Goal: Transaction & Acquisition: Purchase product/service

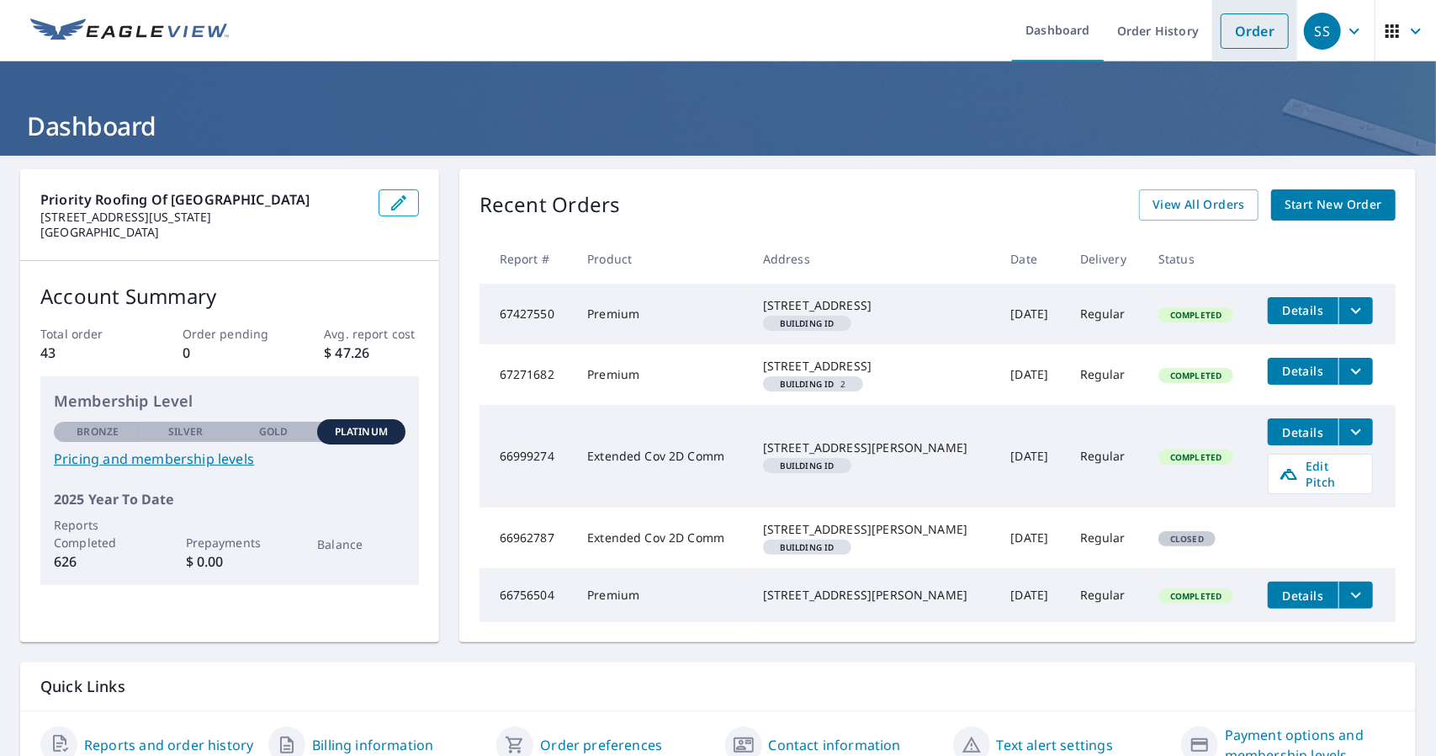
click at [1240, 20] on link "Order" at bounding box center [1255, 30] width 68 height 35
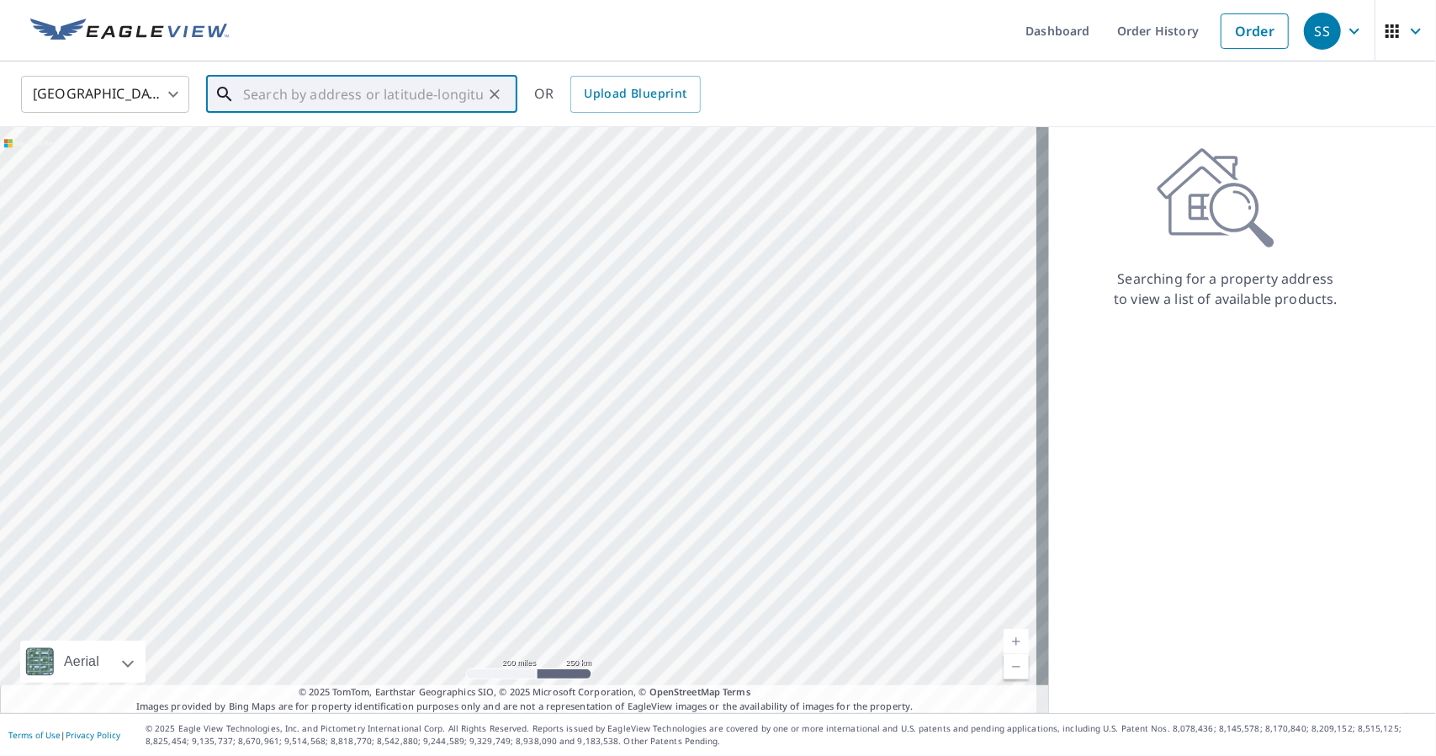
click at [363, 102] on input "text" at bounding box center [363, 94] width 240 height 47
paste input "[STREET_ADDRESS][US_STATE]"
click at [378, 164] on p "New Era, MI 49446" at bounding box center [372, 161] width 264 height 17
type input "[STREET_ADDRESS]"
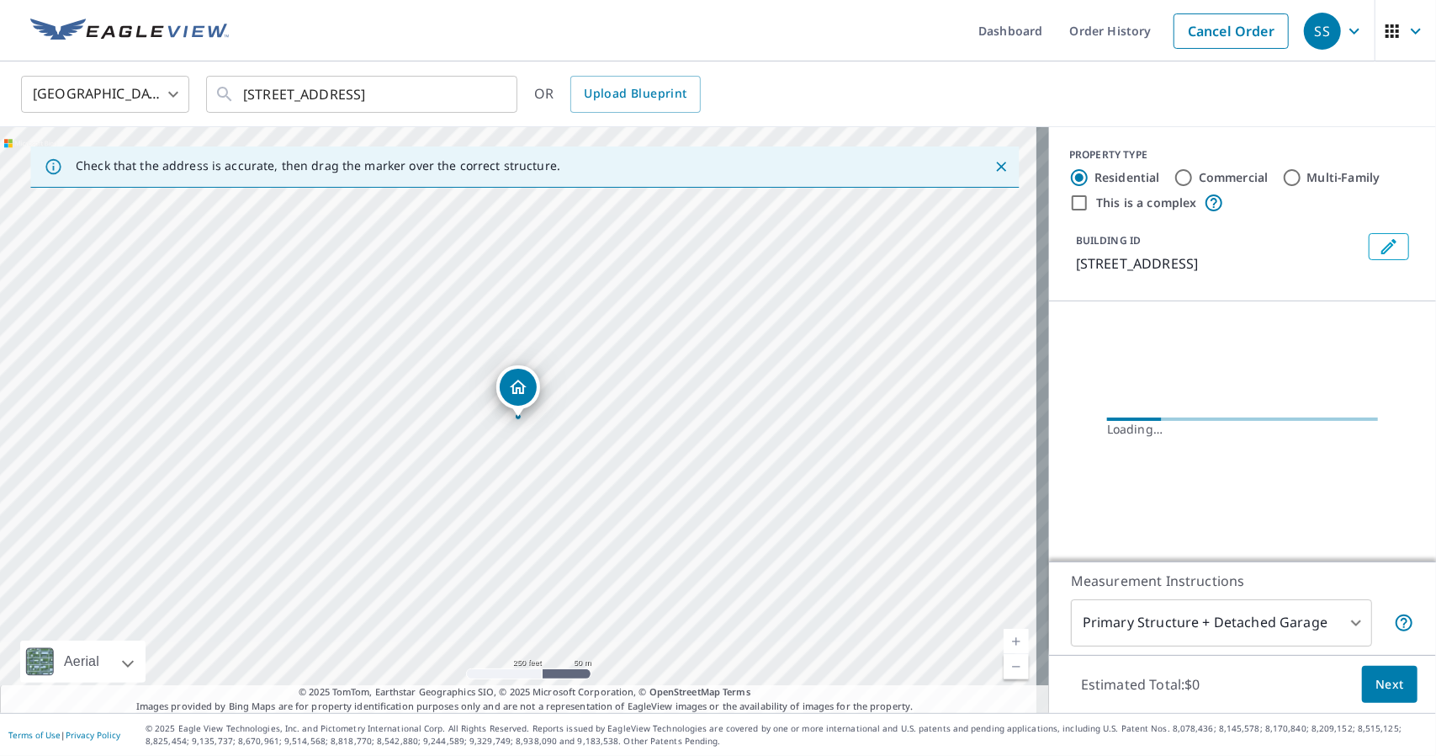
click at [1004, 637] on link "Current Level 17, Zoom In" at bounding box center [1016, 641] width 25 height 25
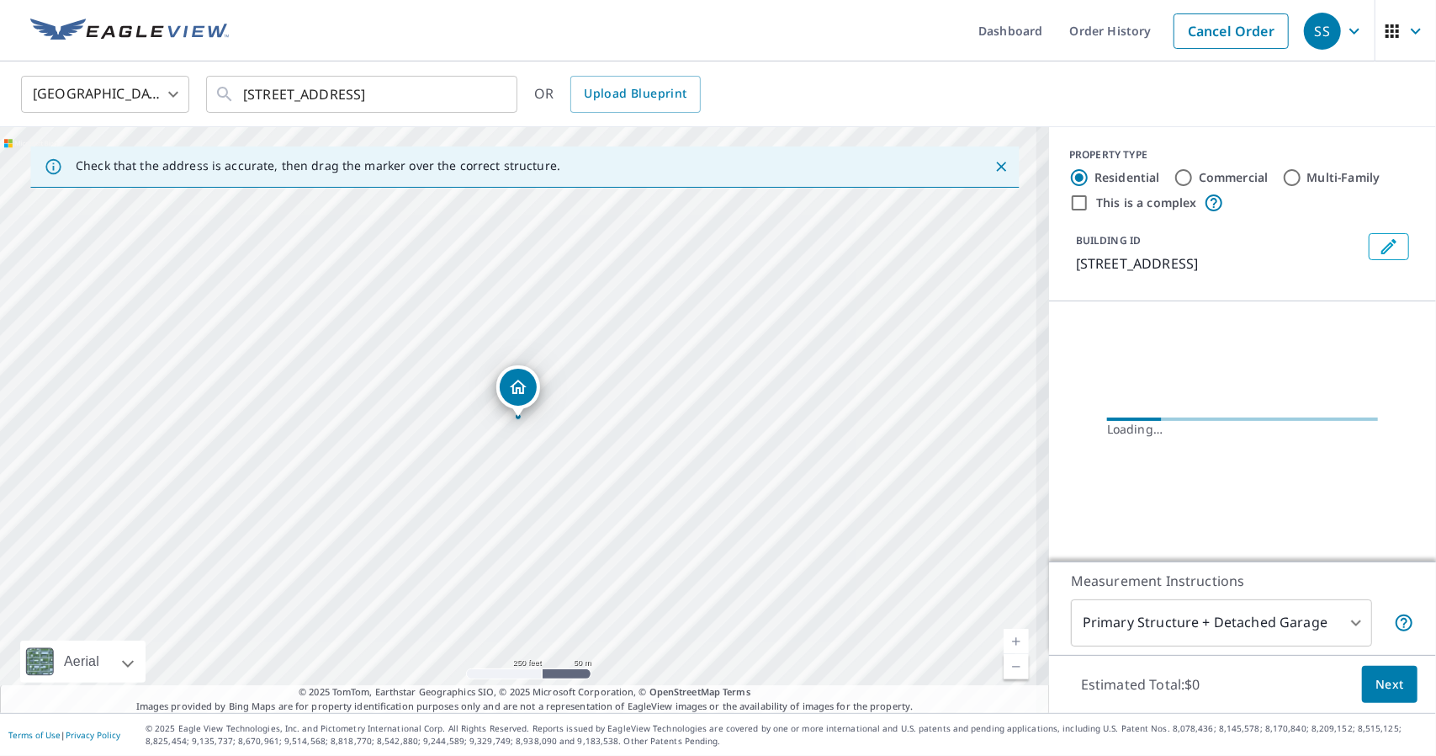
click at [1004, 637] on link "Current Level 17, Zoom In" at bounding box center [1016, 641] width 25 height 25
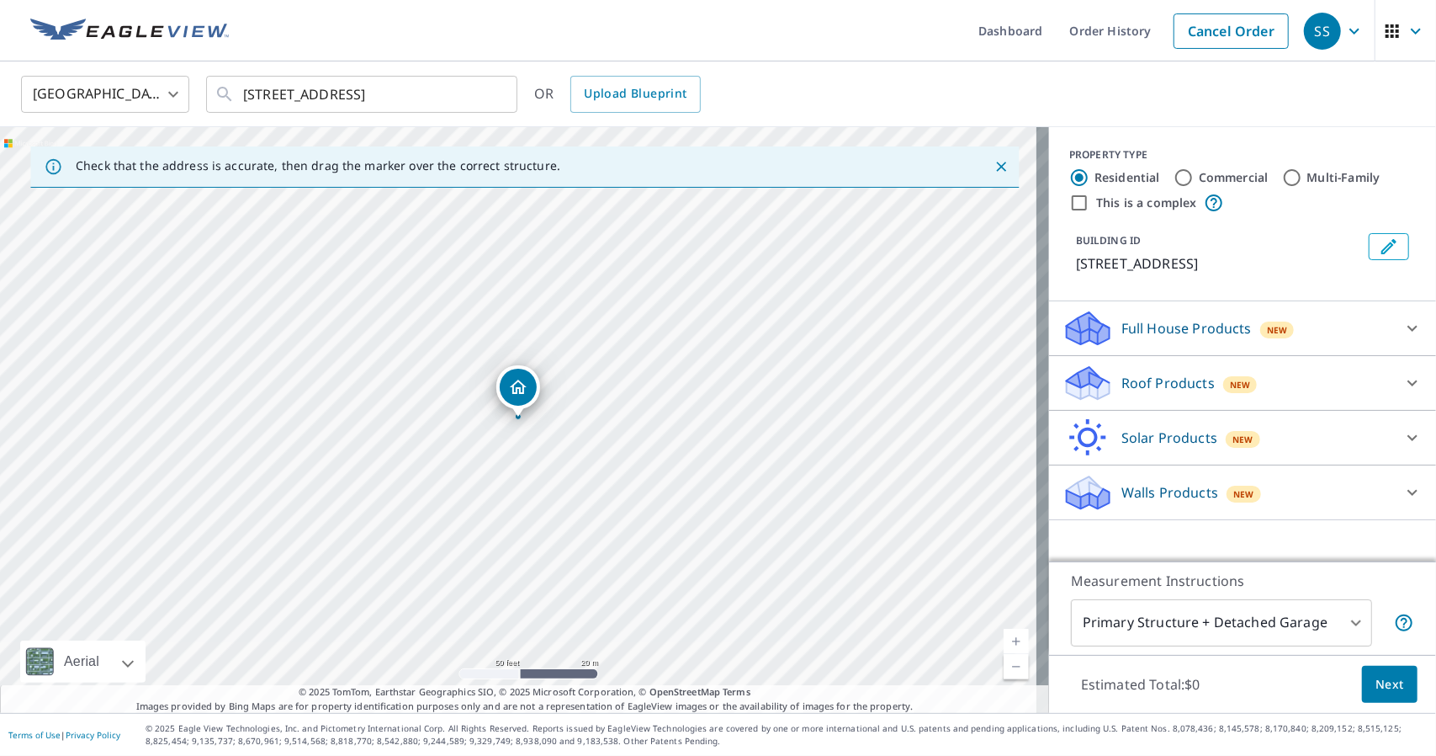
click at [1005, 642] on link "Current Level 19, Zoom In" at bounding box center [1016, 641] width 25 height 25
click at [1007, 662] on link "Current Level 20, Zoom Out" at bounding box center [1016, 666] width 25 height 25
click at [1008, 637] on link "Current Level 19, Zoom In" at bounding box center [1016, 641] width 25 height 25
click at [1008, 637] on link "Current Level 20, Zoom In Disabled" at bounding box center [1016, 641] width 25 height 25
click at [1004, 672] on link "Current Level 20, Zoom Out" at bounding box center [1016, 666] width 25 height 25
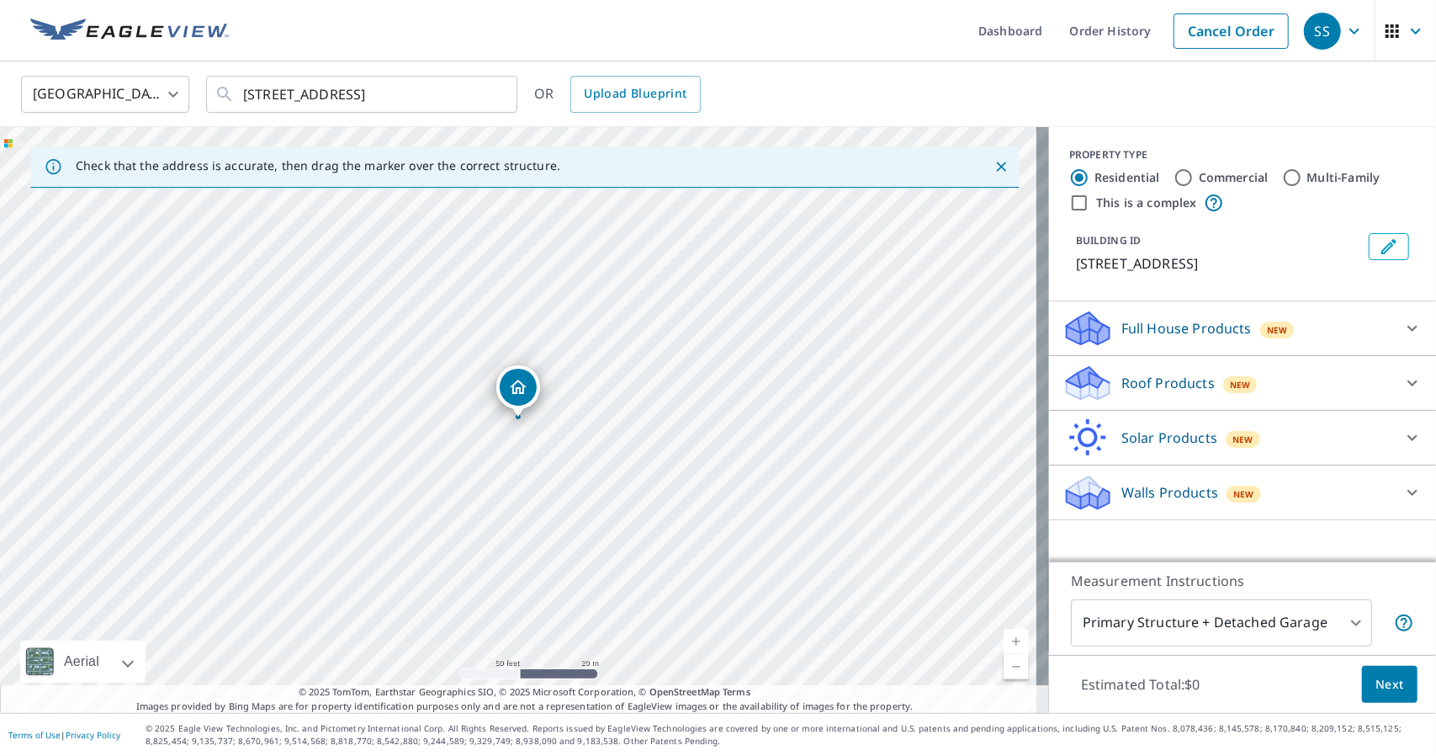
click at [1004, 672] on link "Current Level 19, Zoom Out" at bounding box center [1016, 666] width 25 height 25
click at [1004, 672] on link "Current Level 18, Zoom Out" at bounding box center [1016, 666] width 25 height 25
click at [1192, 378] on p "Roof Products" at bounding box center [1168, 383] width 93 height 20
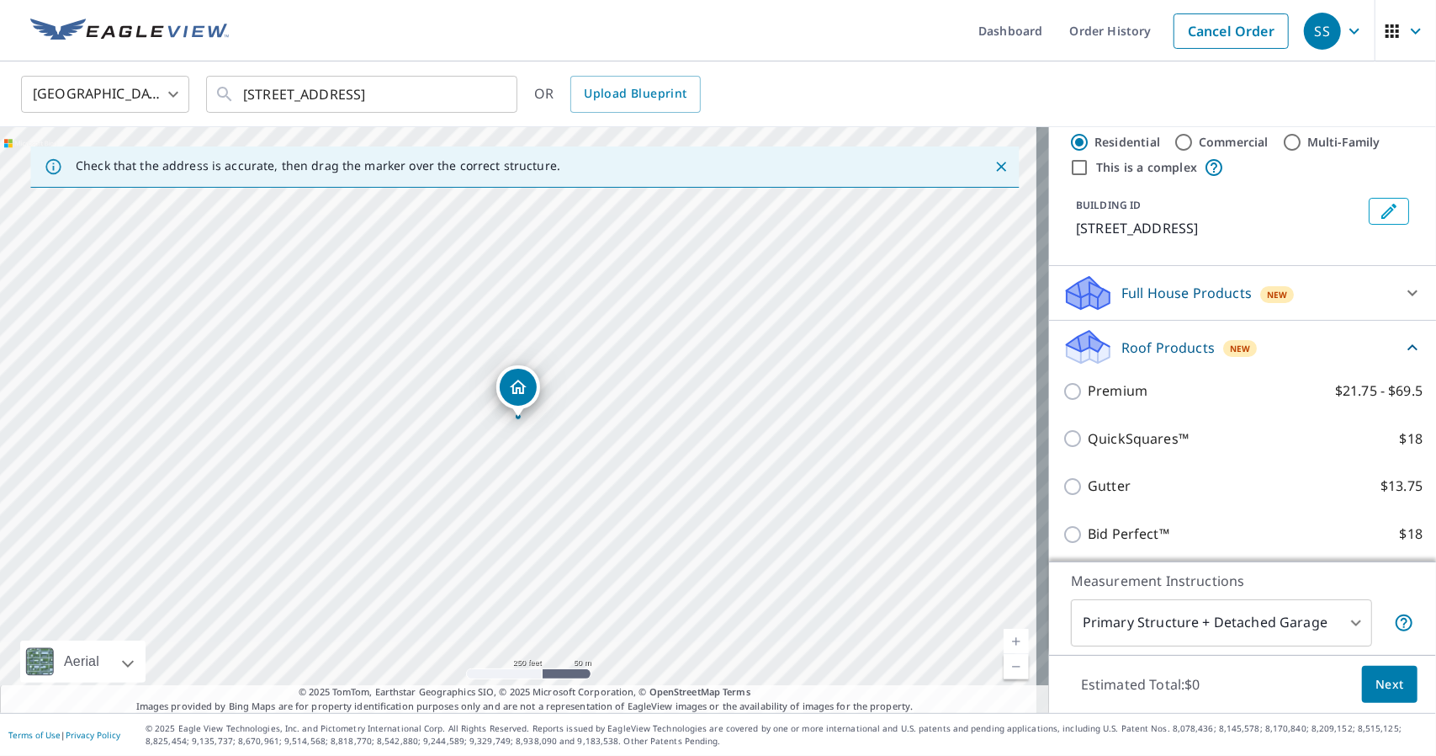
scroll to position [84, 0]
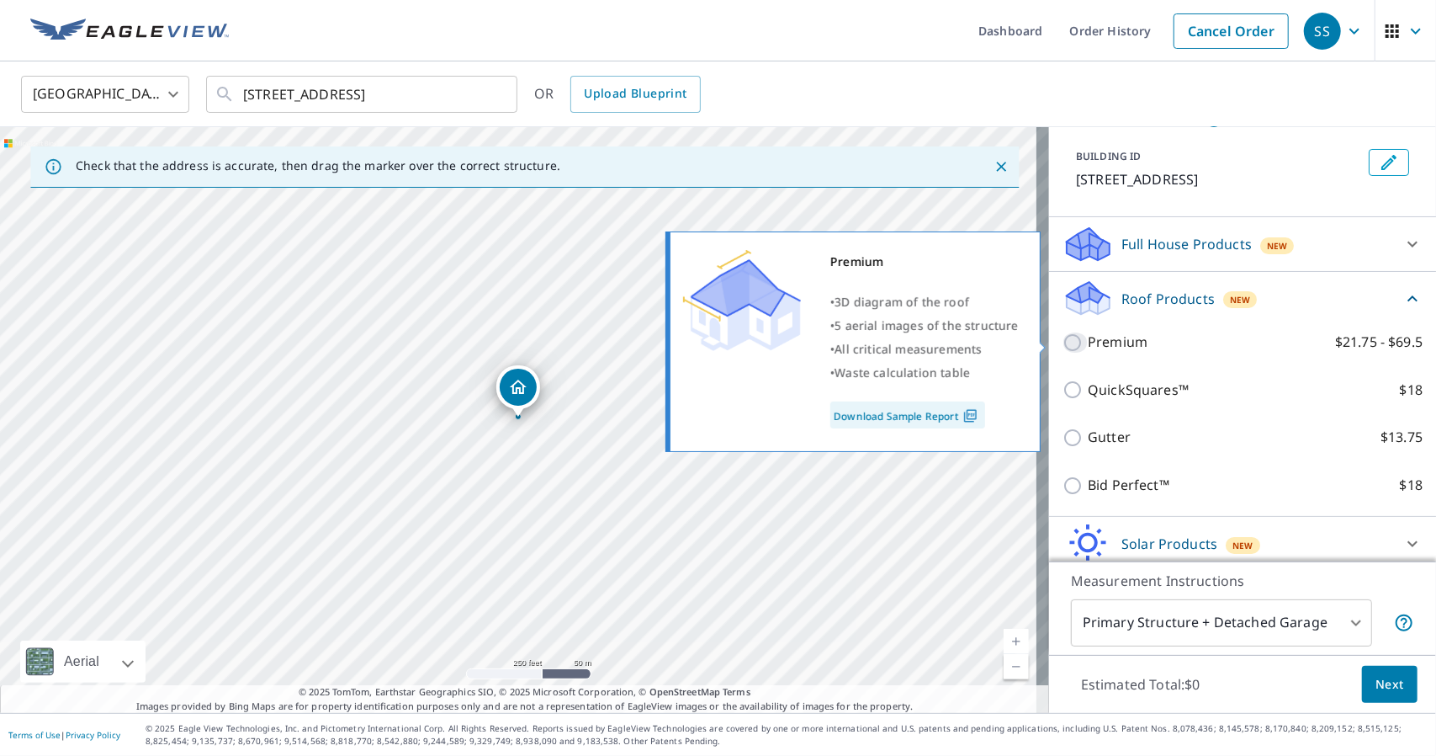
click at [1063, 348] on input "Premium $21.75 - $69.5" at bounding box center [1075, 342] width 25 height 20
checkbox input "true"
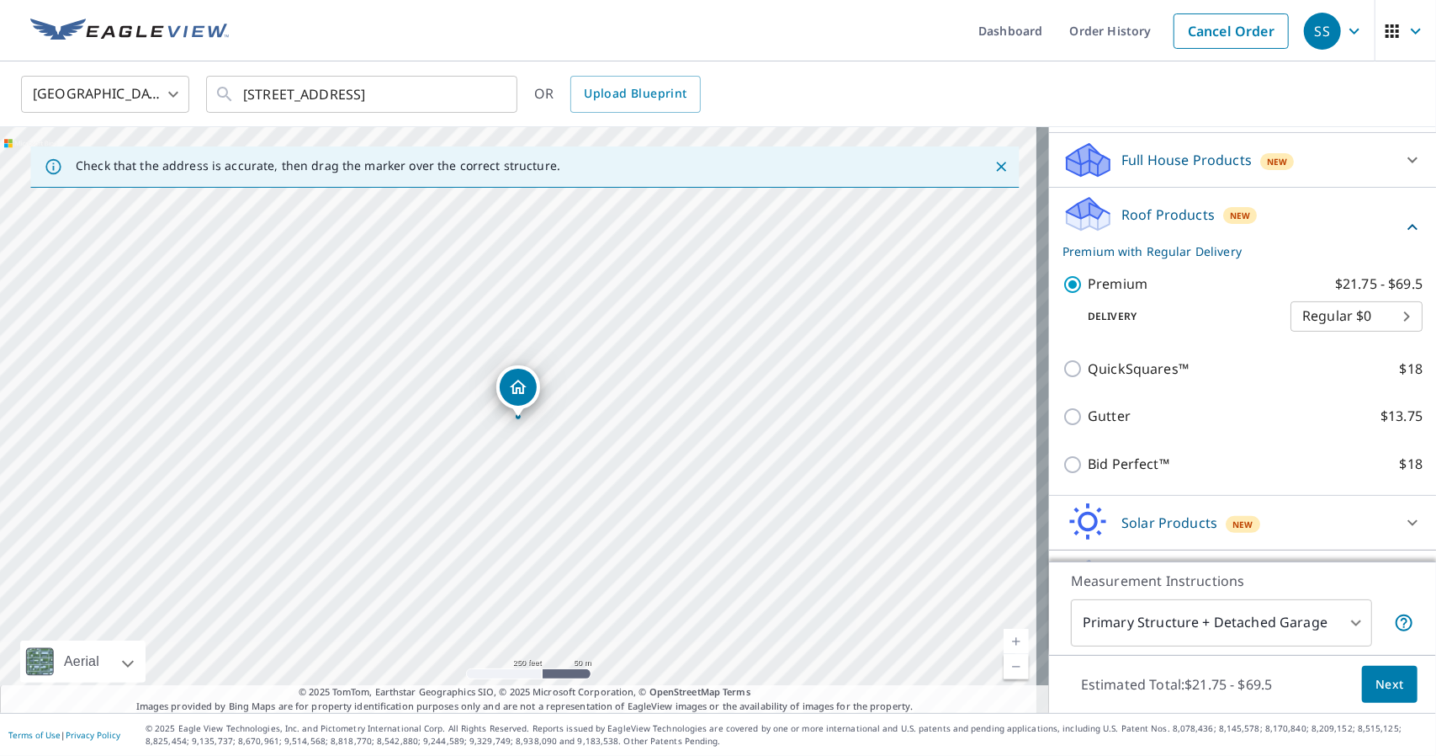
scroll to position [210, 0]
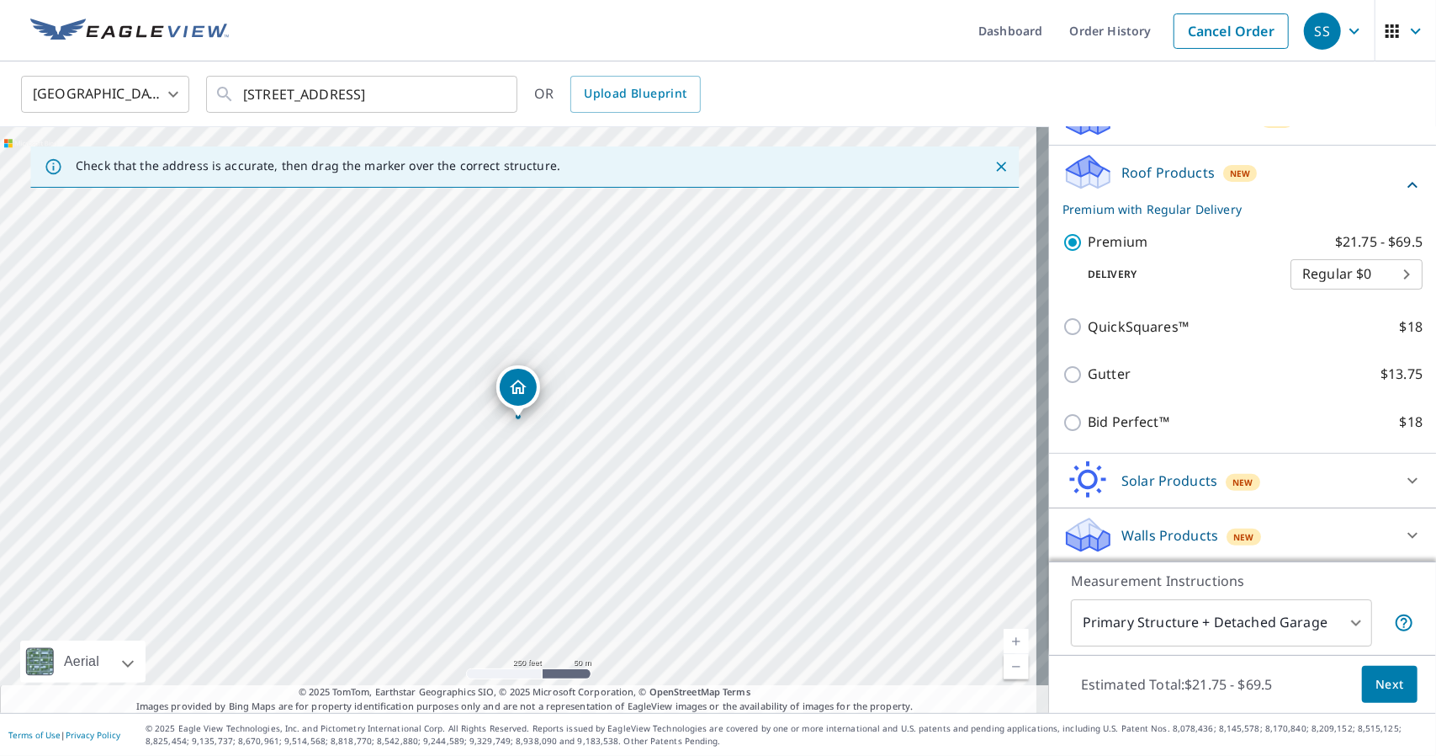
click at [1350, 620] on body "SS SS Dashboard Order History Cancel Order SS United States US ​ [STREET_ADDRES…" at bounding box center [718, 378] width 1436 height 756
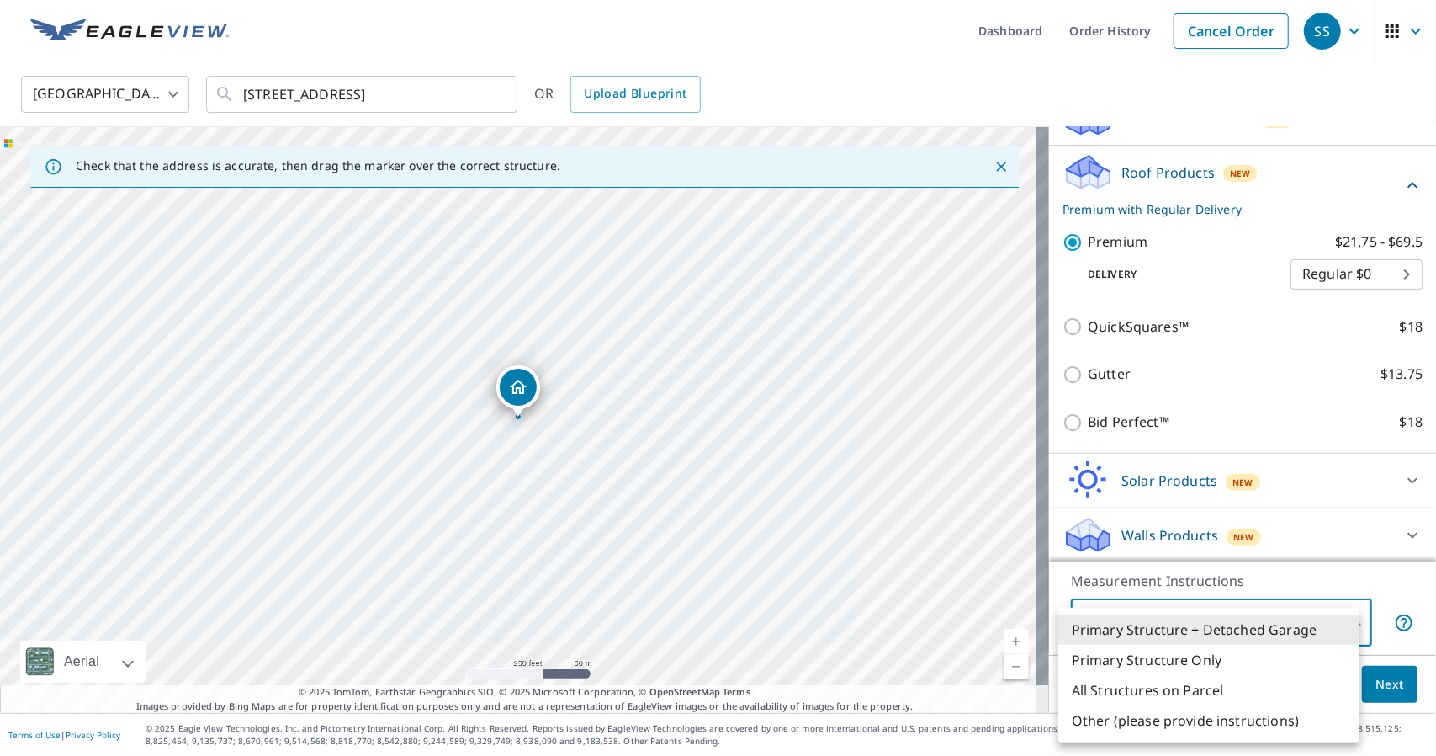
click at [1201, 694] on li "All Structures on Parcel" at bounding box center [1209, 690] width 301 height 30
type input "3"
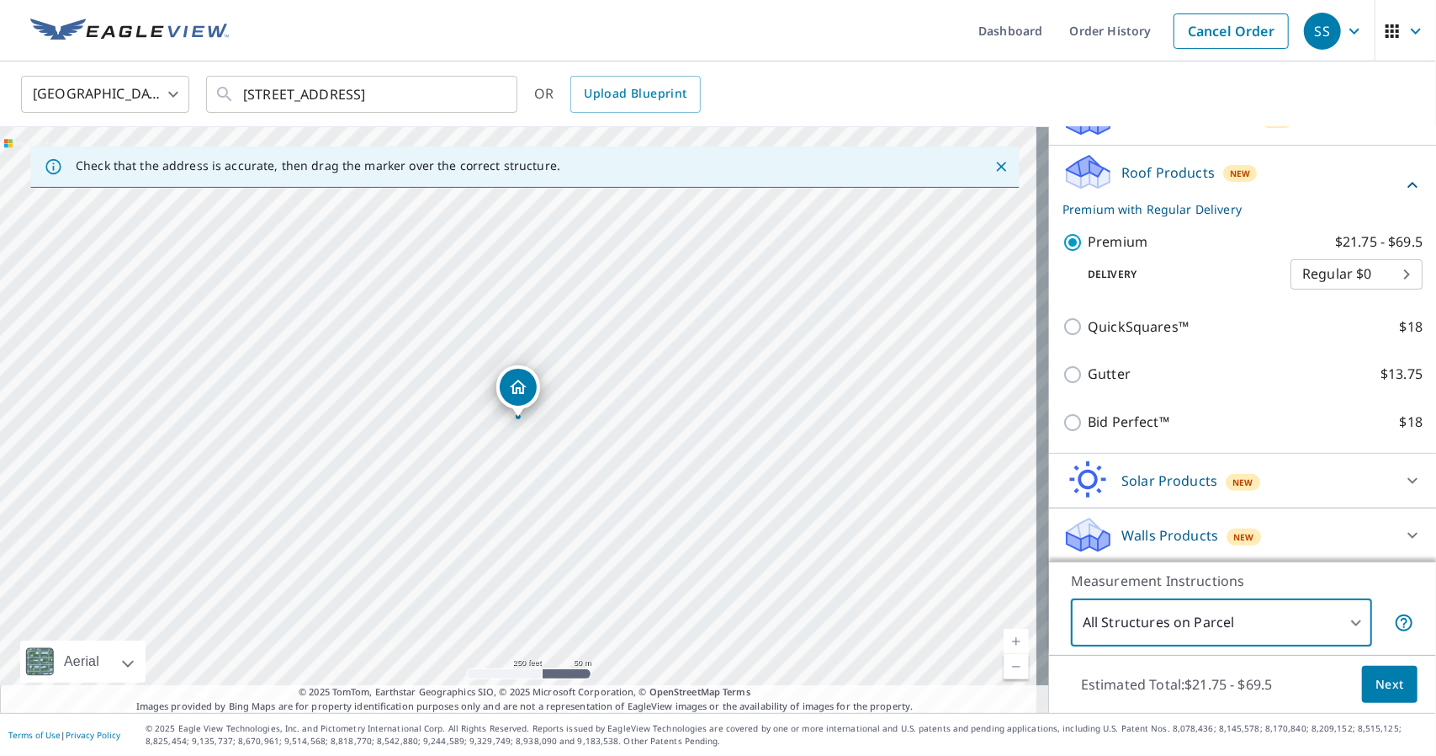
click at [1376, 692] on span "Next" at bounding box center [1390, 684] width 29 height 21
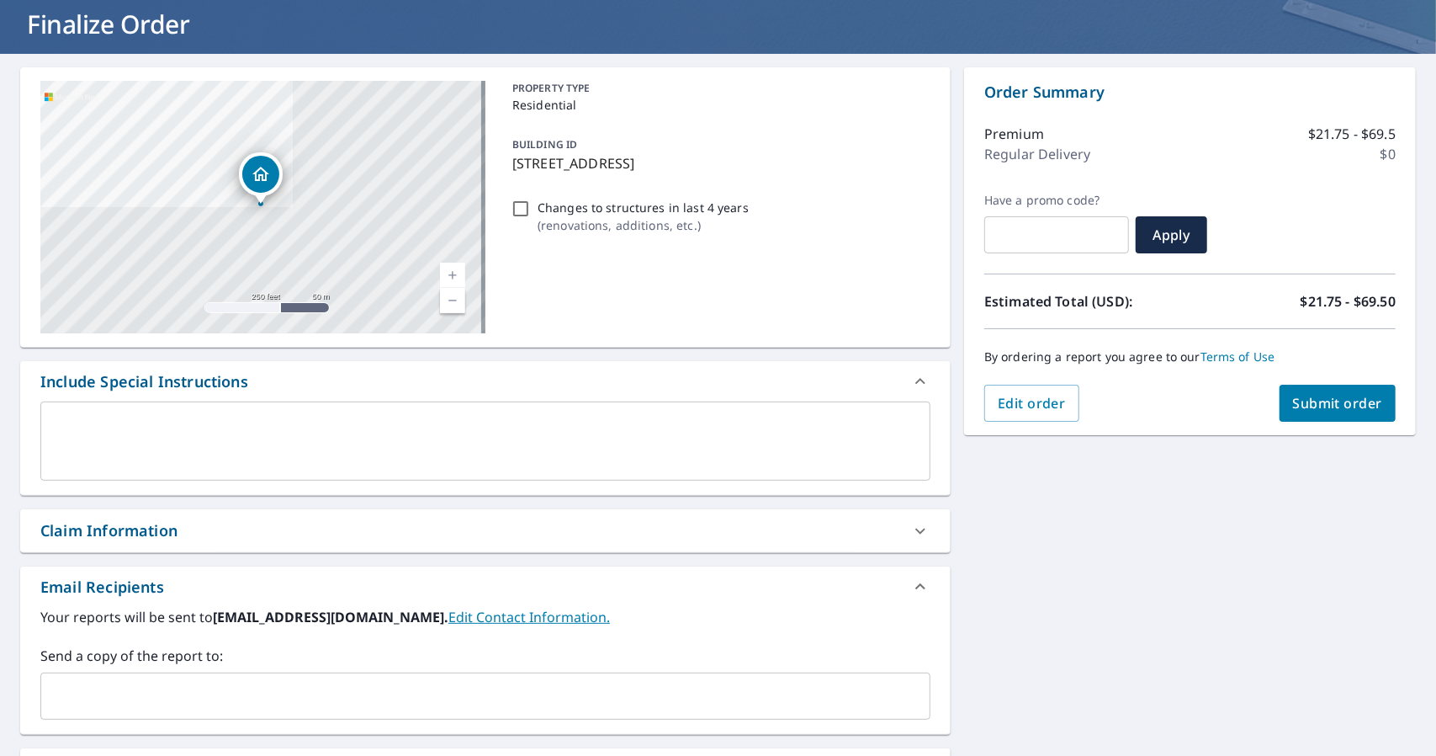
scroll to position [168, 0]
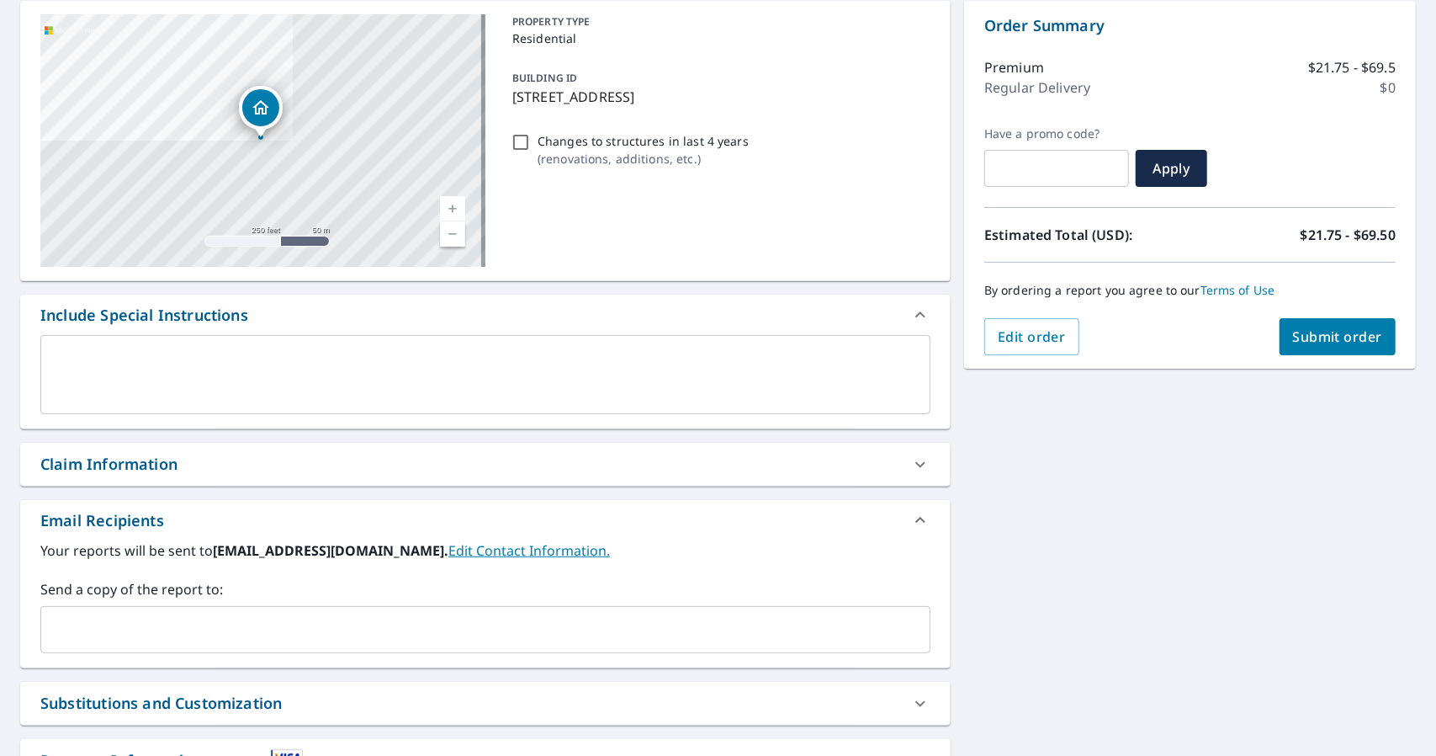
click at [148, 627] on input "text" at bounding box center [473, 629] width 850 height 32
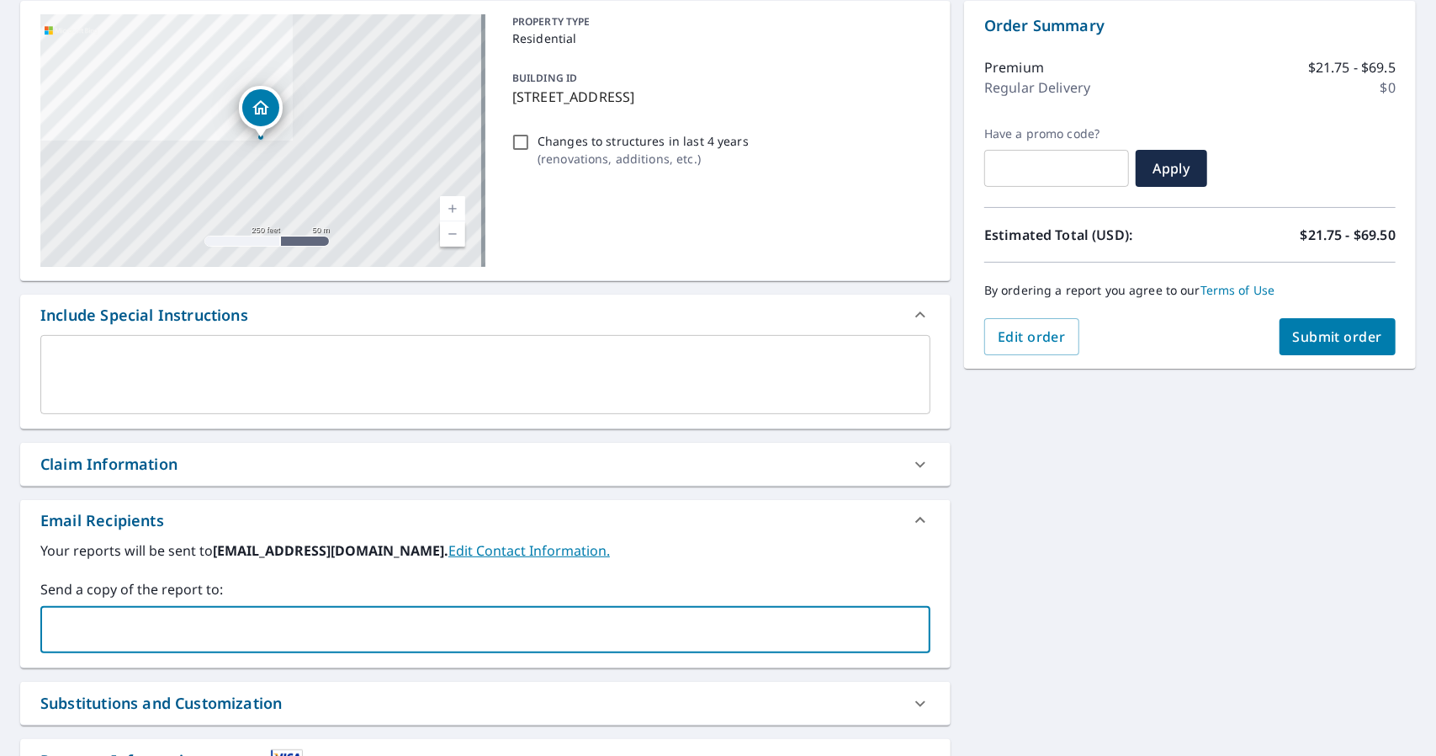
paste input "[EMAIL_ADDRESS][DOMAIN_NAME]"
type input "[EMAIL_ADDRESS][DOMAIN_NAME]"
drag, startPoint x: 996, startPoint y: 589, endPoint x: 985, endPoint y: 581, distance: 13.8
click at [996, 587] on div "[STREET_ADDRESS] A standard road map Aerial A detailed look from above Labels L…" at bounding box center [718, 417] width 1436 height 861
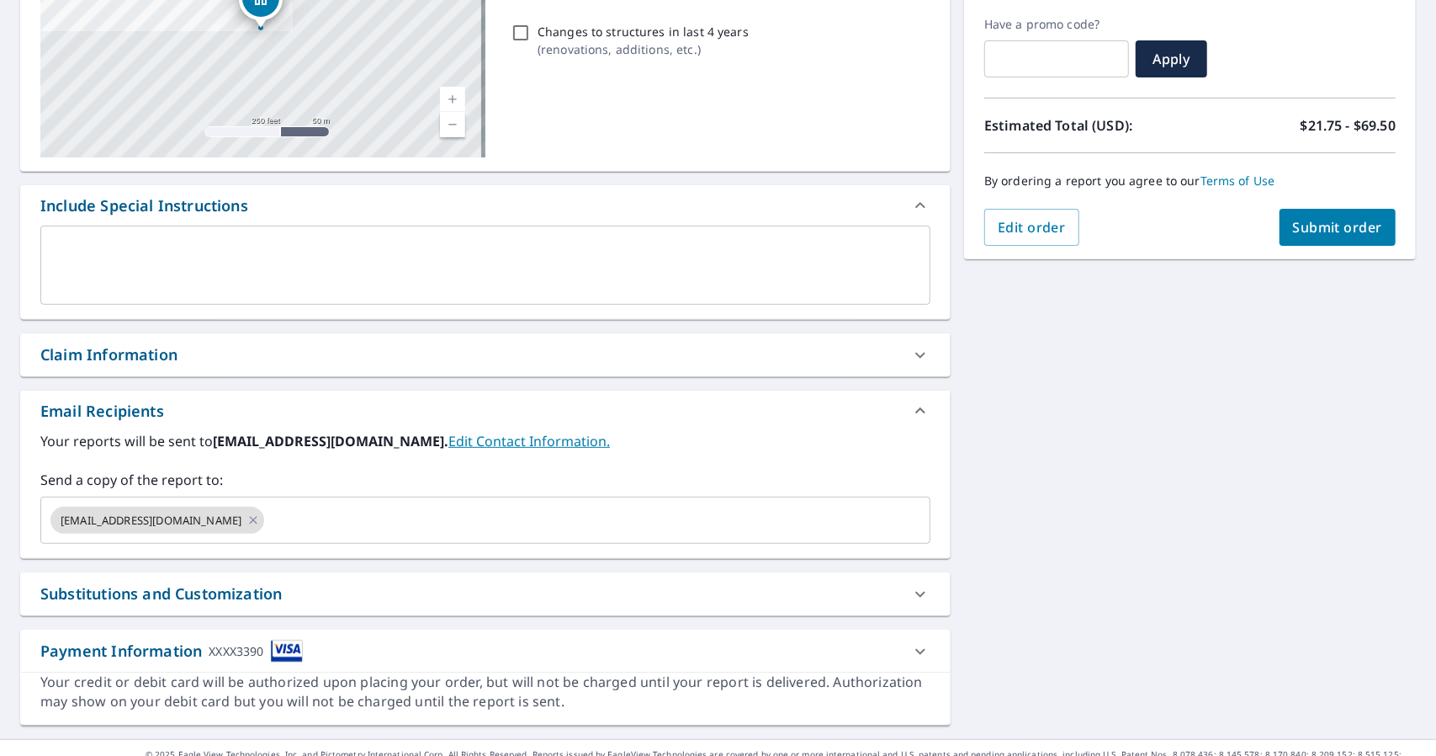
scroll to position [301, 0]
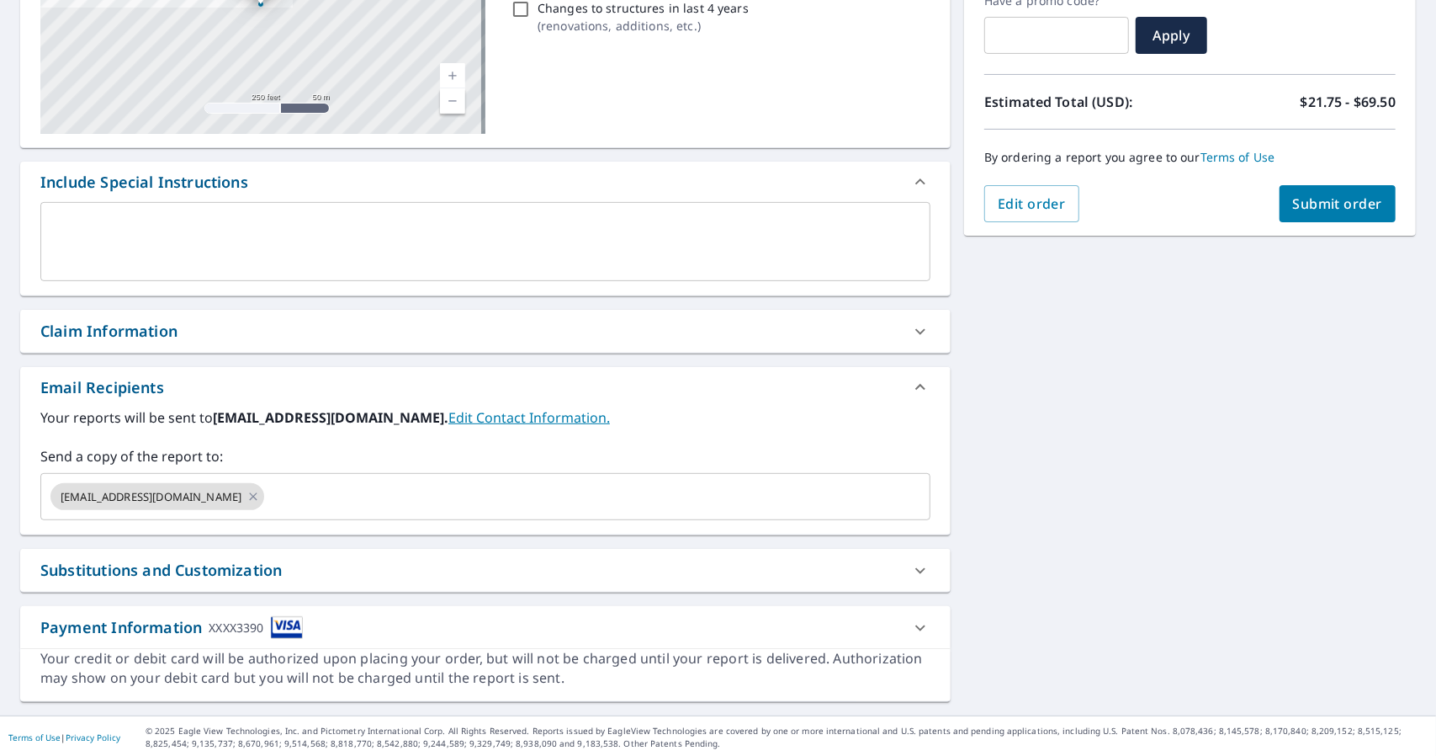
click at [1329, 196] on span "Submit order" at bounding box center [1338, 203] width 90 height 19
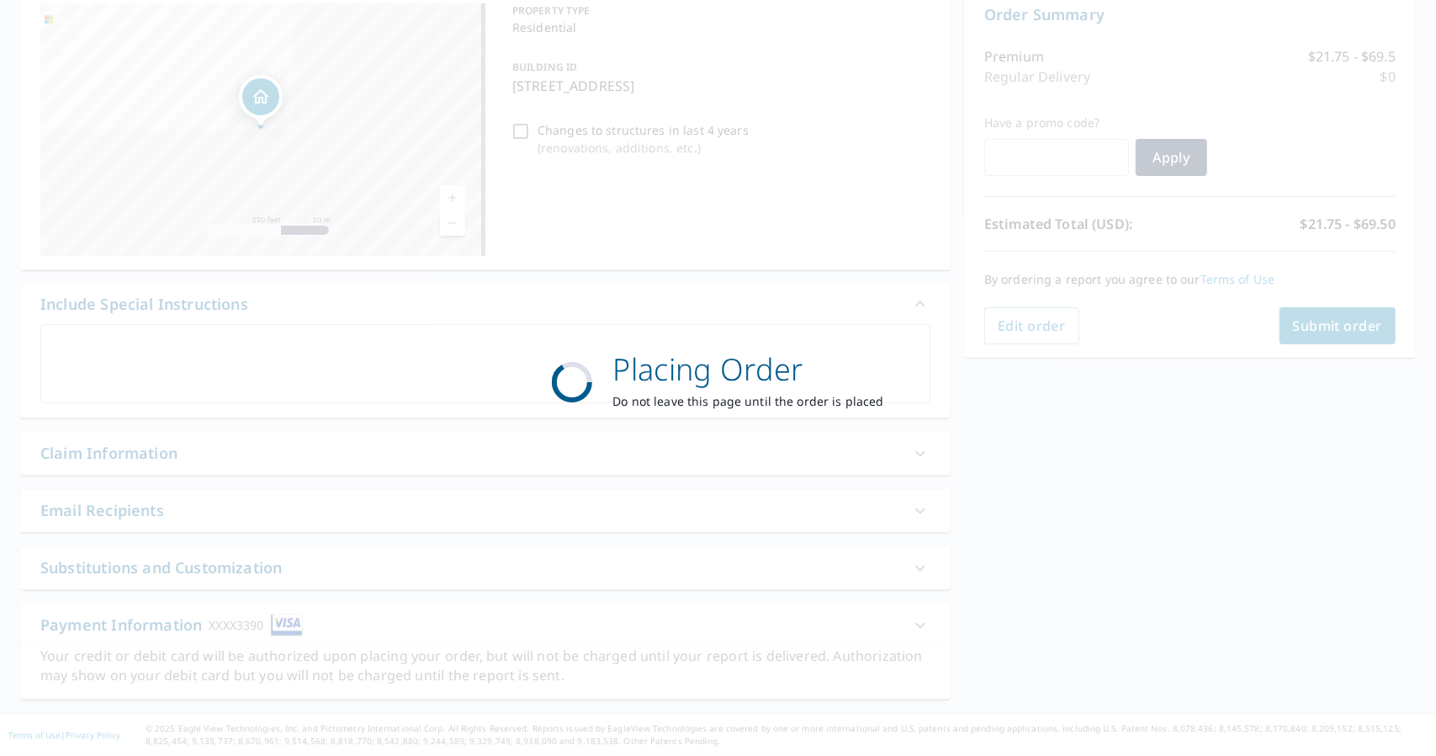
scroll to position [177, 0]
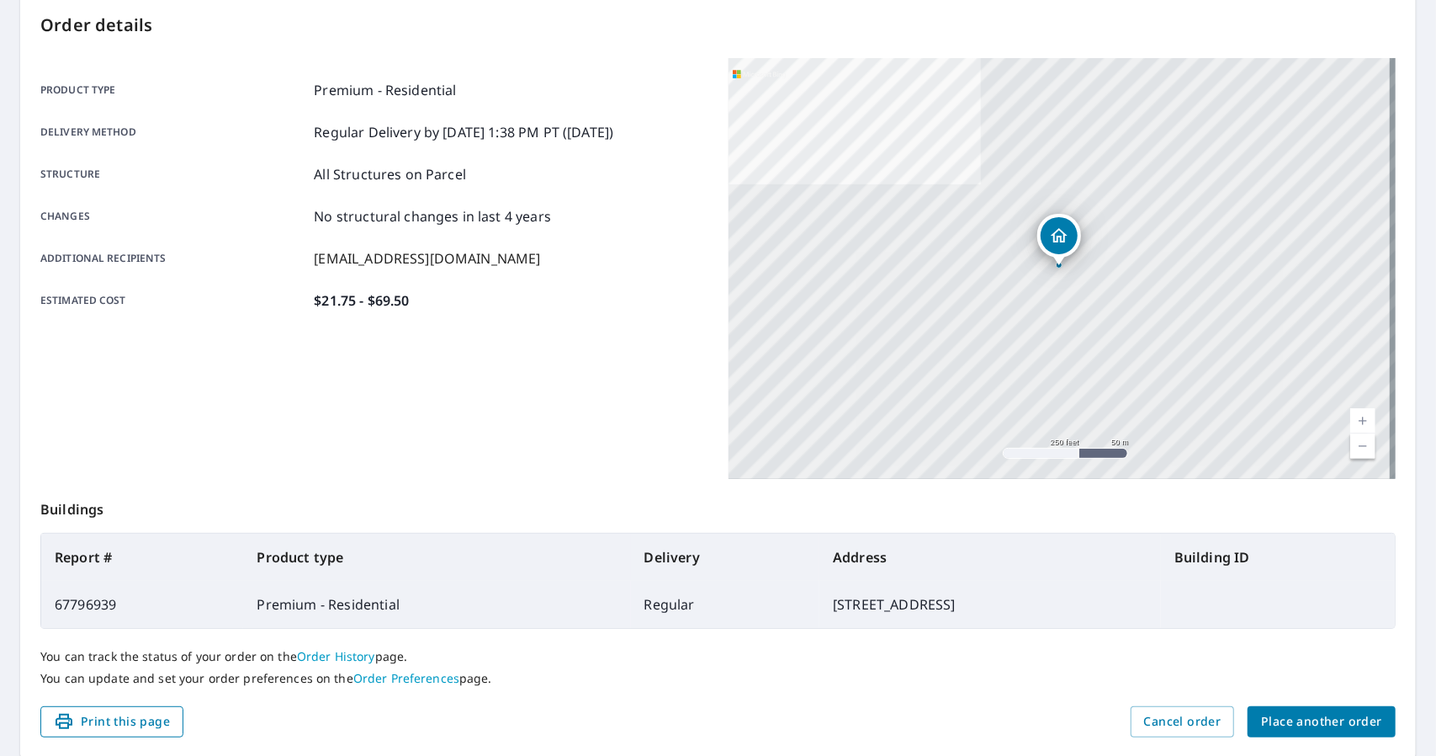
click at [108, 716] on span "Print this page" at bounding box center [112, 721] width 116 height 21
drag, startPoint x: 737, startPoint y: 600, endPoint x: 942, endPoint y: 607, distance: 205.4
click at [942, 607] on td "[STREET_ADDRESS]" at bounding box center [991, 603] width 342 height 47
copy td "[STREET_ADDRESS]"
